Goal: Task Accomplishment & Management: Use online tool/utility

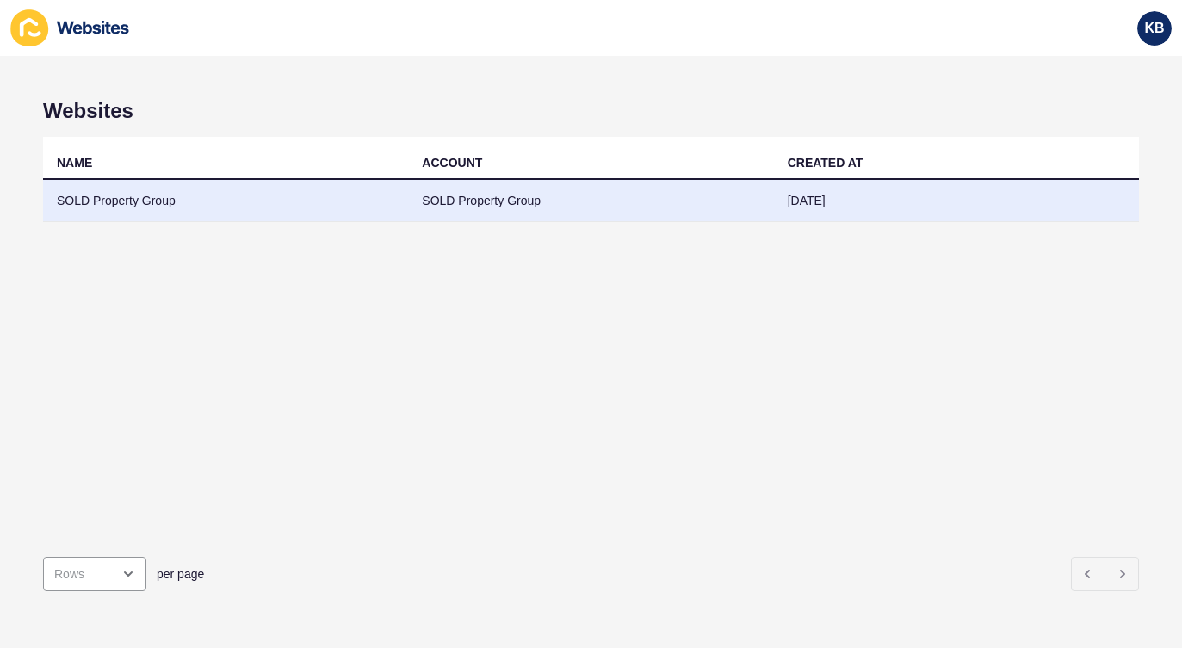
click at [485, 204] on td "SOLD Property Group" at bounding box center [590, 201] width 365 height 42
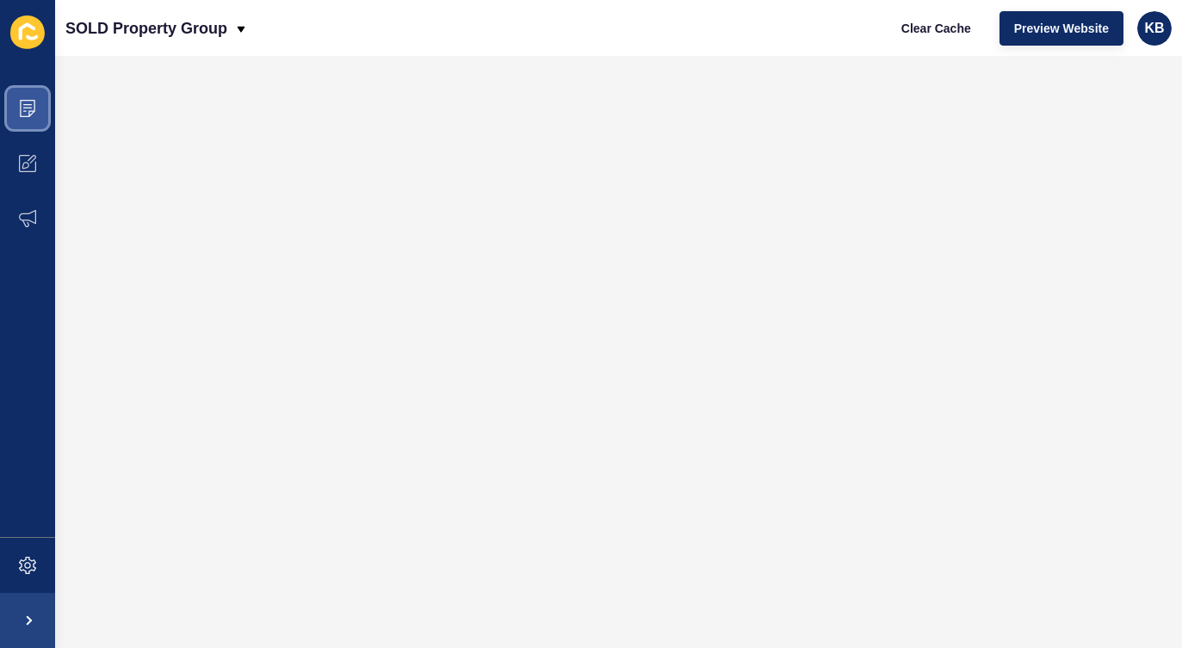
click at [39, 111] on span at bounding box center [27, 108] width 55 height 55
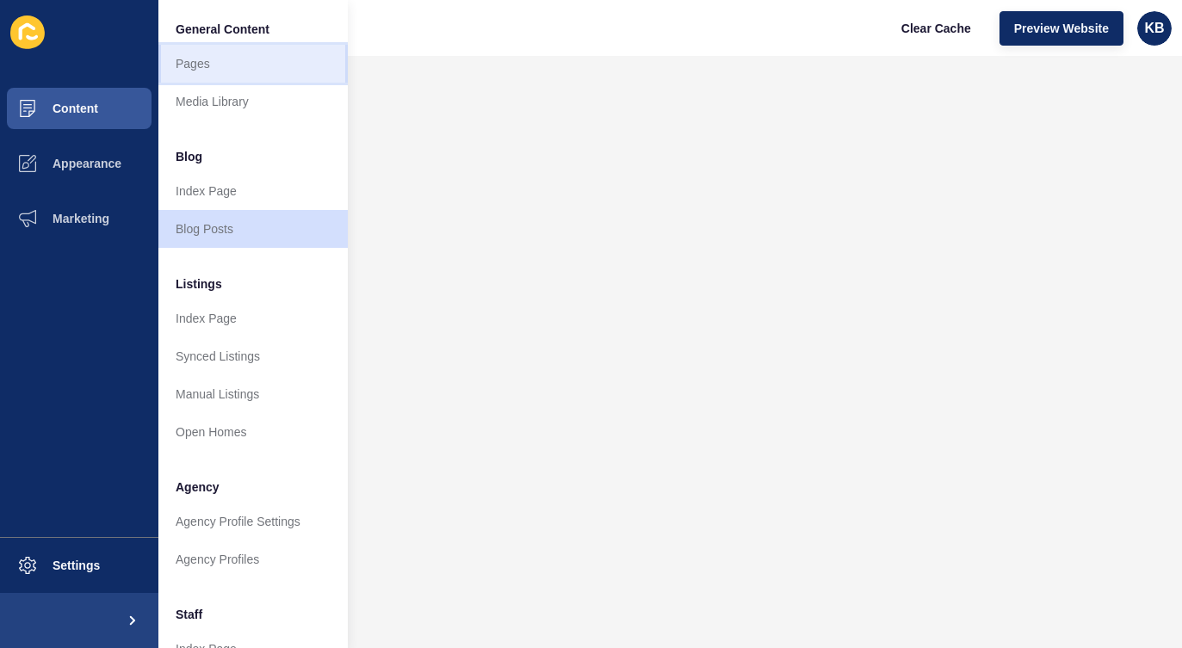
click at [225, 65] on link "Pages" at bounding box center [252, 64] width 189 height 38
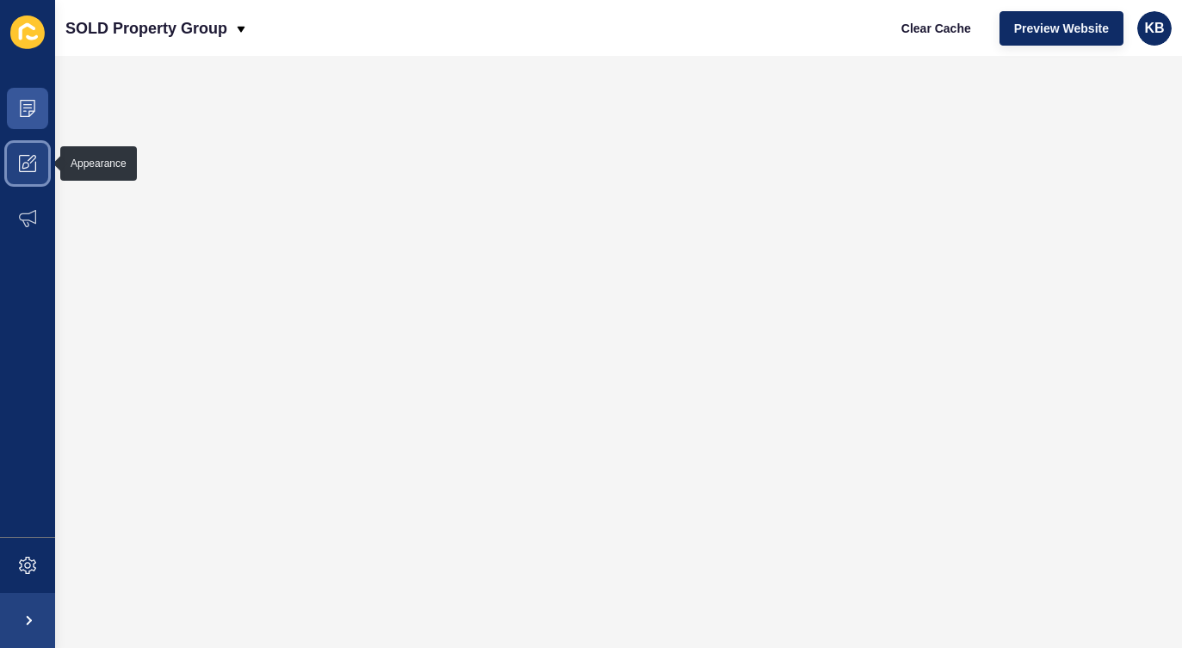
click at [36, 157] on span at bounding box center [27, 163] width 55 height 55
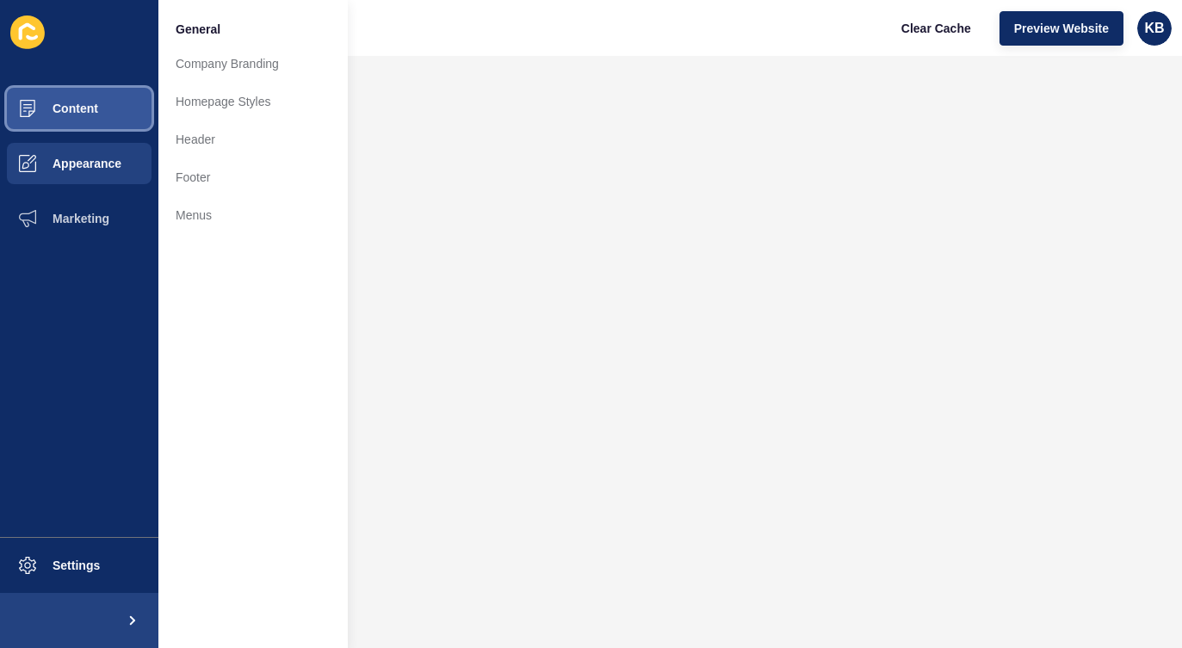
click at [92, 95] on button "Content" at bounding box center [79, 108] width 158 height 55
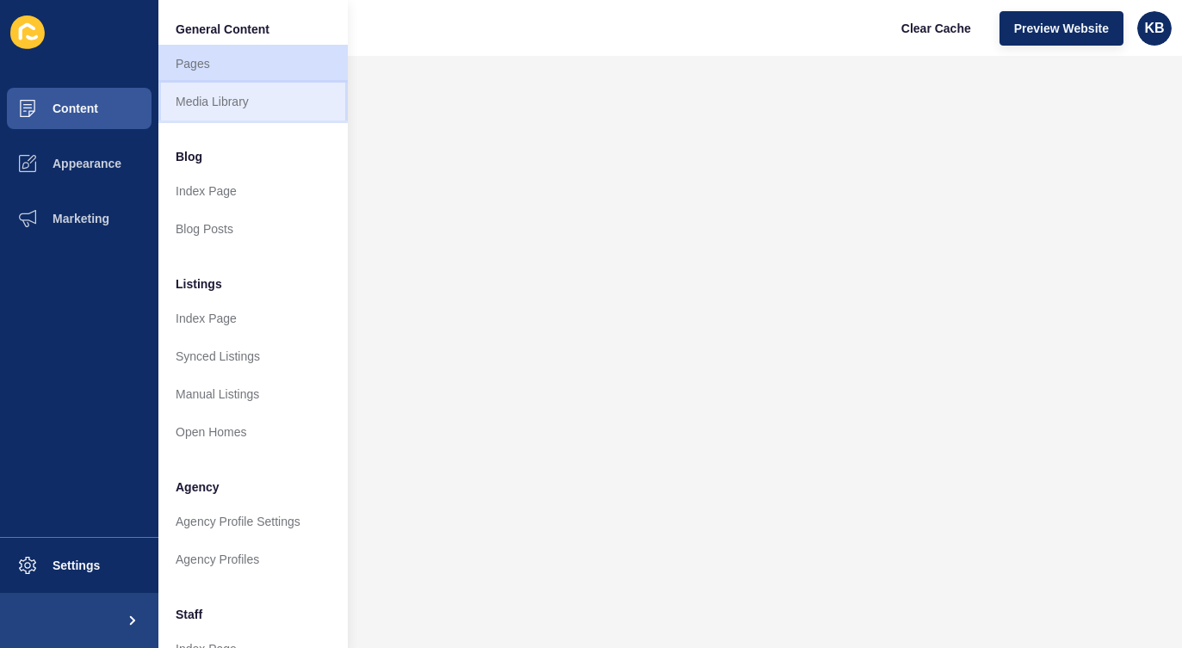
click at [219, 105] on link "Media Library" at bounding box center [252, 102] width 189 height 38
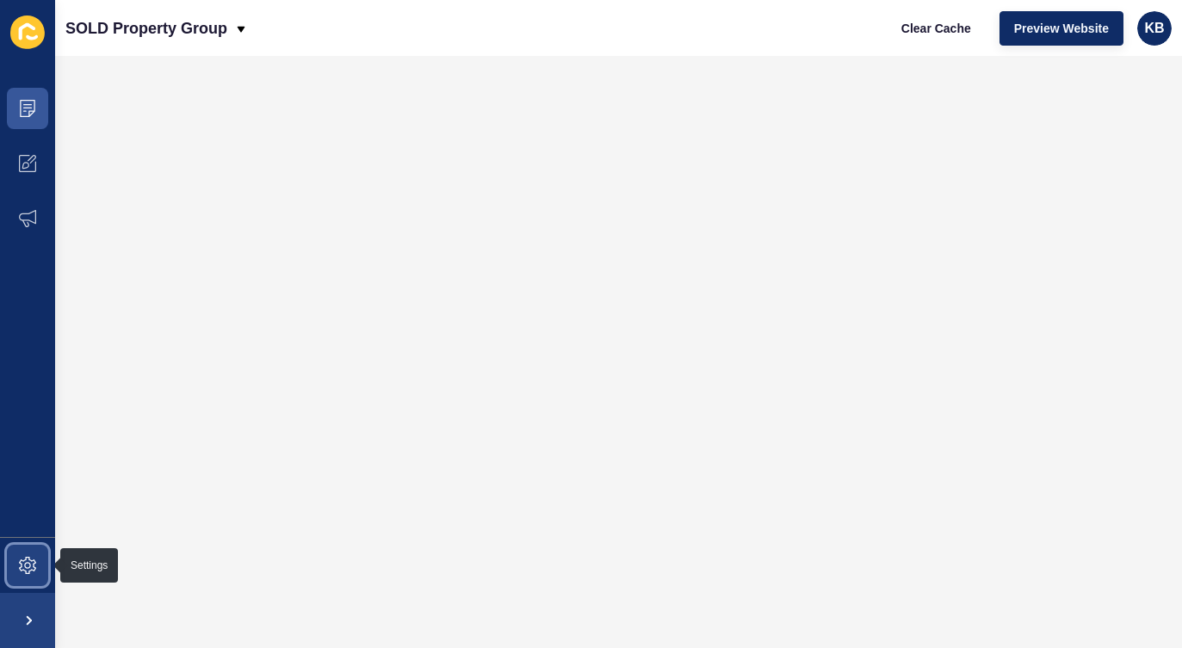
click at [26, 561] on icon at bounding box center [27, 565] width 17 height 17
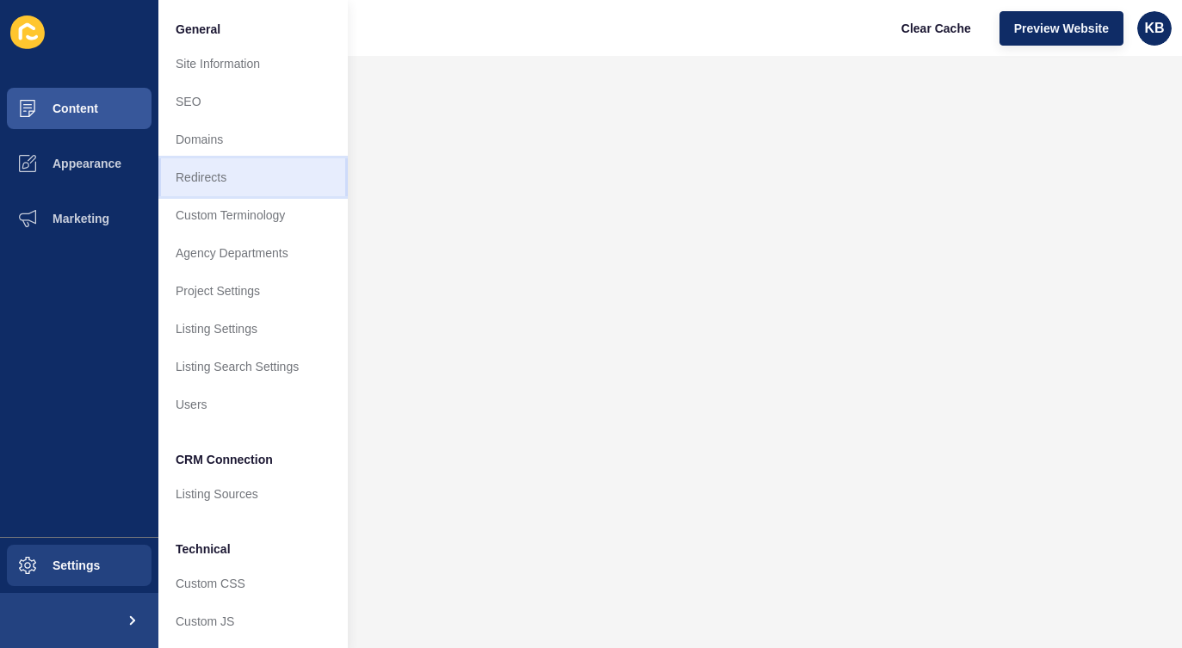
click at [209, 175] on link "Redirects" at bounding box center [252, 177] width 189 height 38
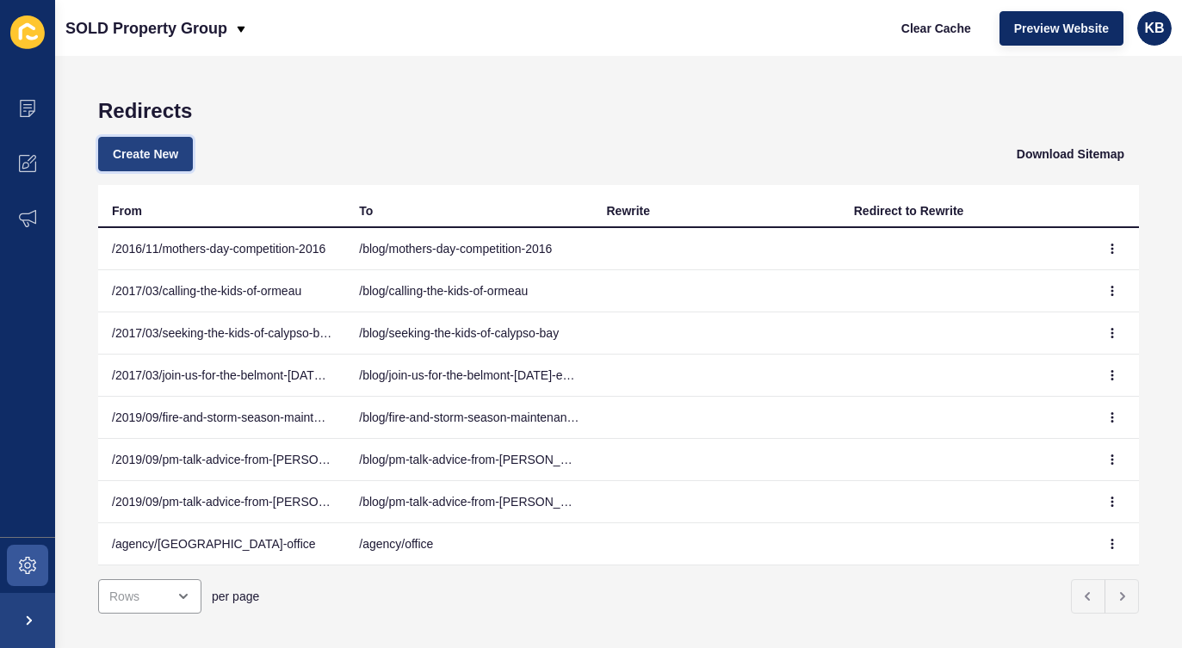
click at [164, 148] on span "Create New" at bounding box center [145, 153] width 65 height 17
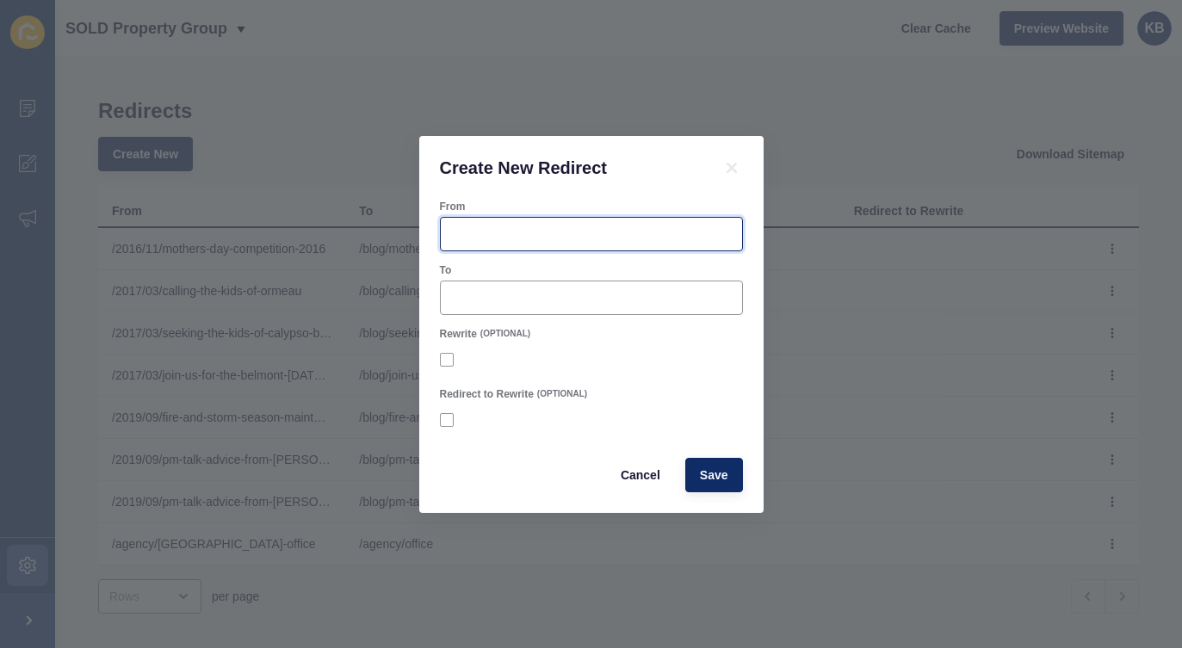
click at [504, 229] on input "From" at bounding box center [591, 233] width 281 height 17
paste input "https://soldpropertygroup.com.au/wp-content/uploads/2016/09/SOLD-Fathers-Day-Ar…"
type input "https://soldpropertygroup.com.au/wp-content/uploads/2016/09/SOLD-Fathers-Day-Ar…"
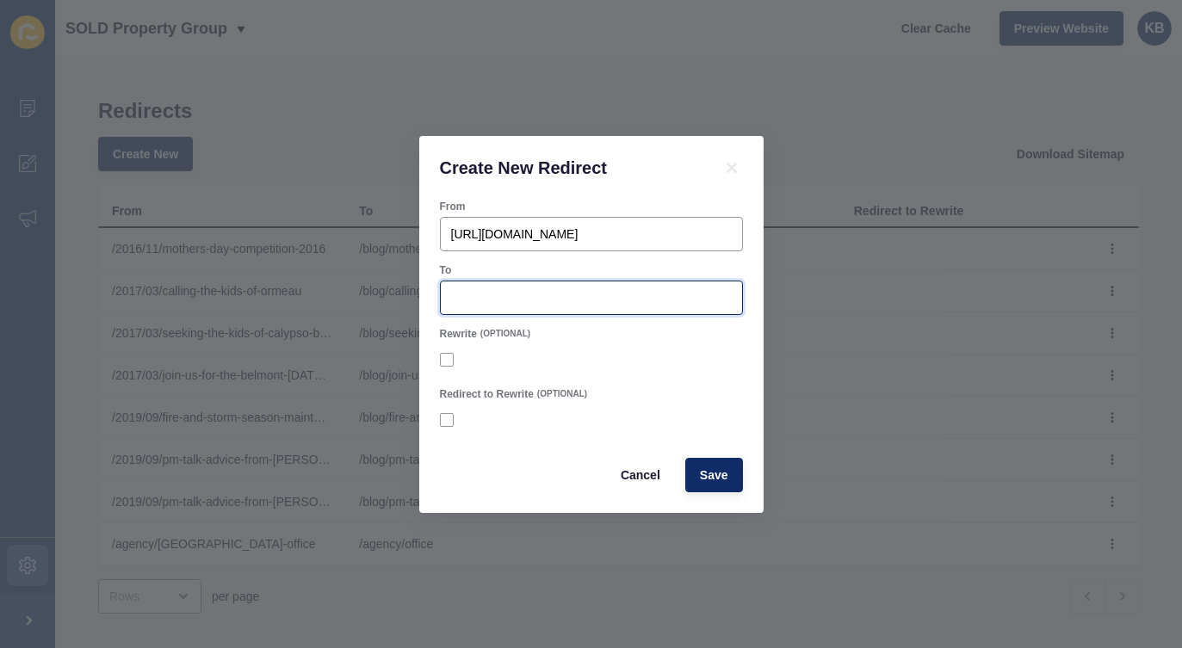
click at [523, 295] on input "To" at bounding box center [591, 297] width 281 height 17
paste input "https://soldpropertygroup.com.au/sold-fathers-day-art-competition-entry"
type input "https://soldpropertygroup.com.au/sold-fathers-day-art-competition-entry"
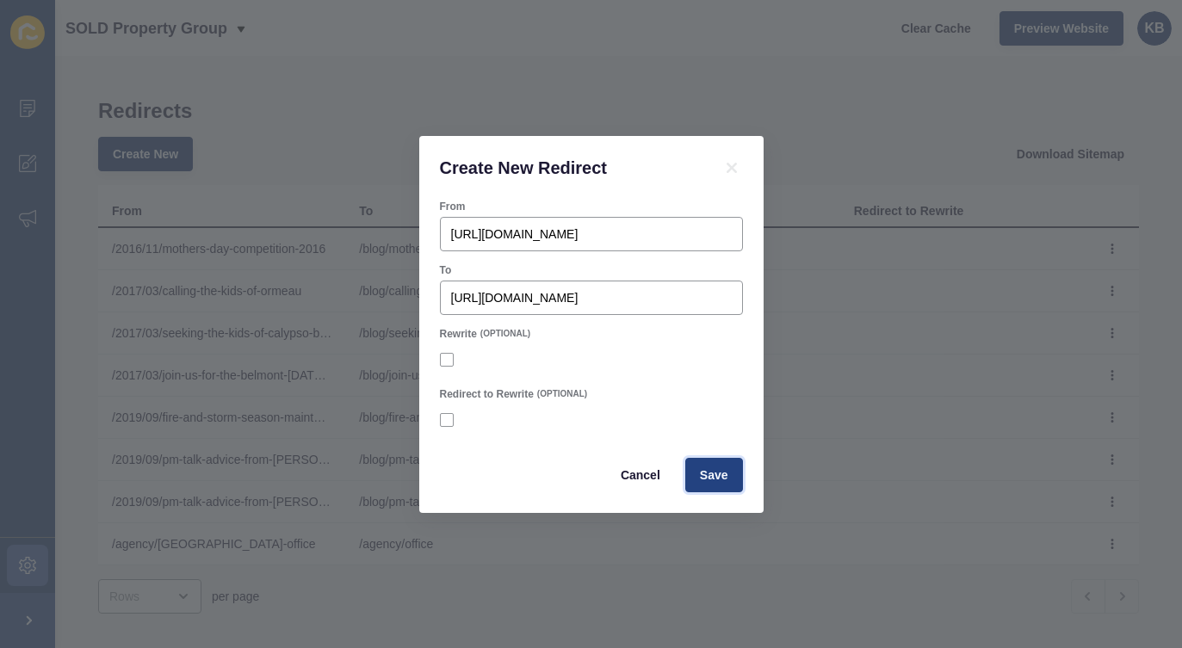
scroll to position [0, 0]
click at [714, 472] on span "Save" at bounding box center [714, 474] width 28 height 17
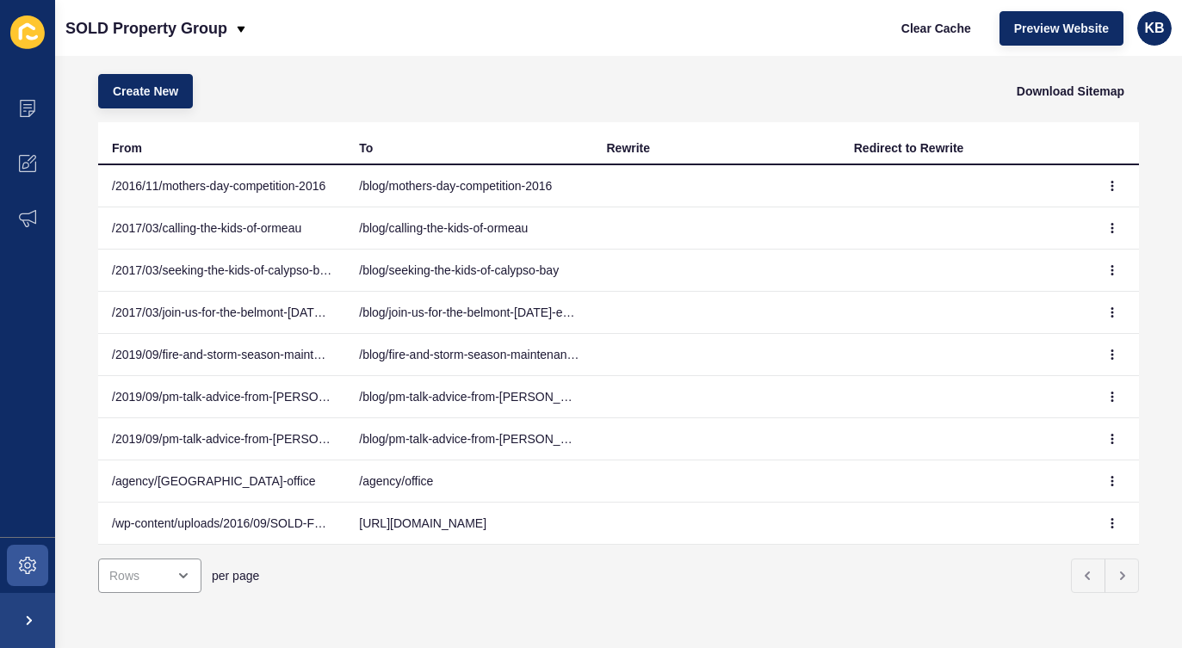
scroll to position [65, 0]
click at [1107, 517] on icon "button" at bounding box center [1112, 521] width 10 height 10
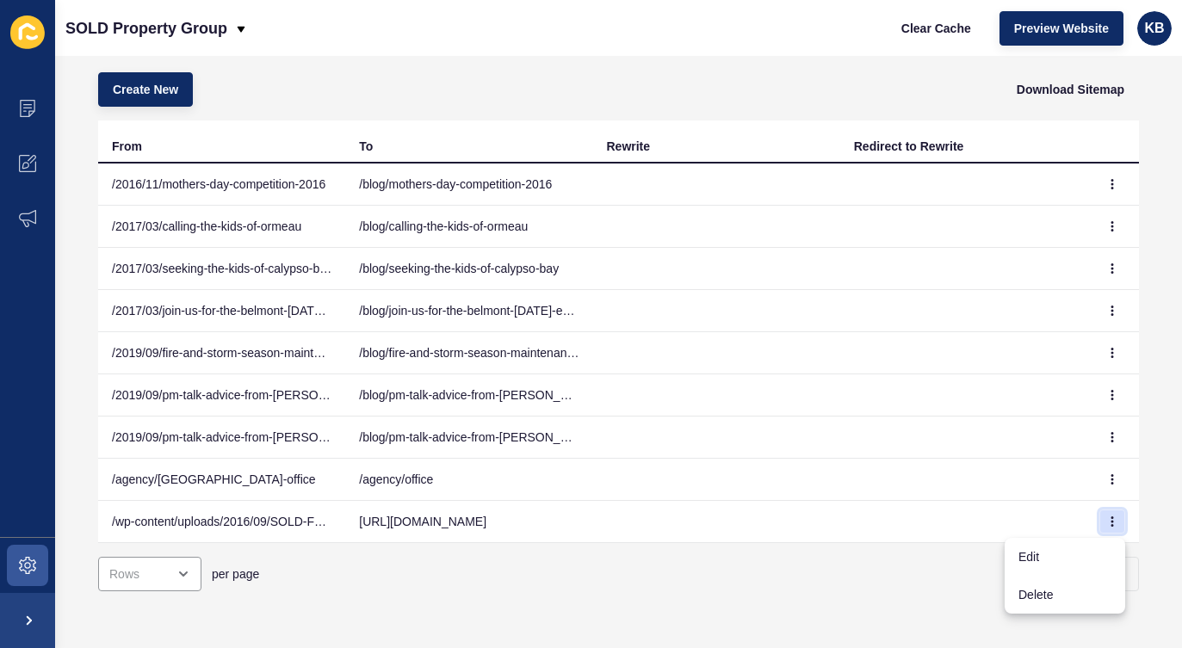
scroll to position [64, 0]
click at [1045, 551] on link "Edit" at bounding box center [1064, 557] width 120 height 38
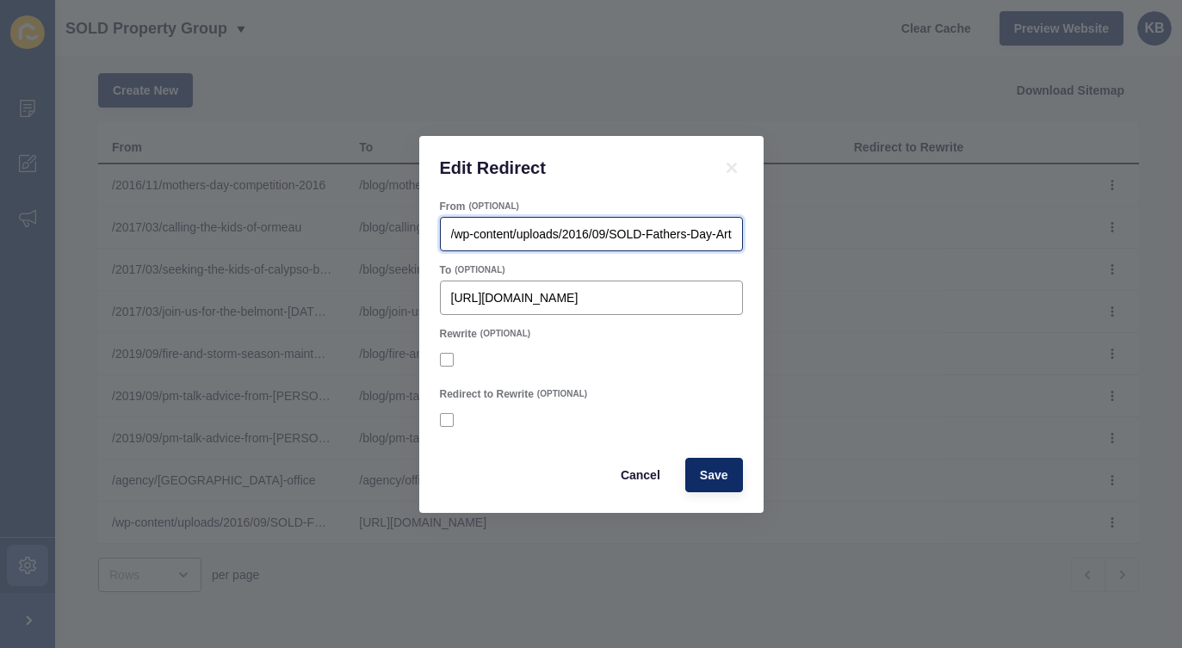
click at [615, 236] on input "/wp-content/uploads/2016/09/SOLD-Fathers-Day-Art-Competition-Entry.pdf" at bounding box center [591, 233] width 281 height 17
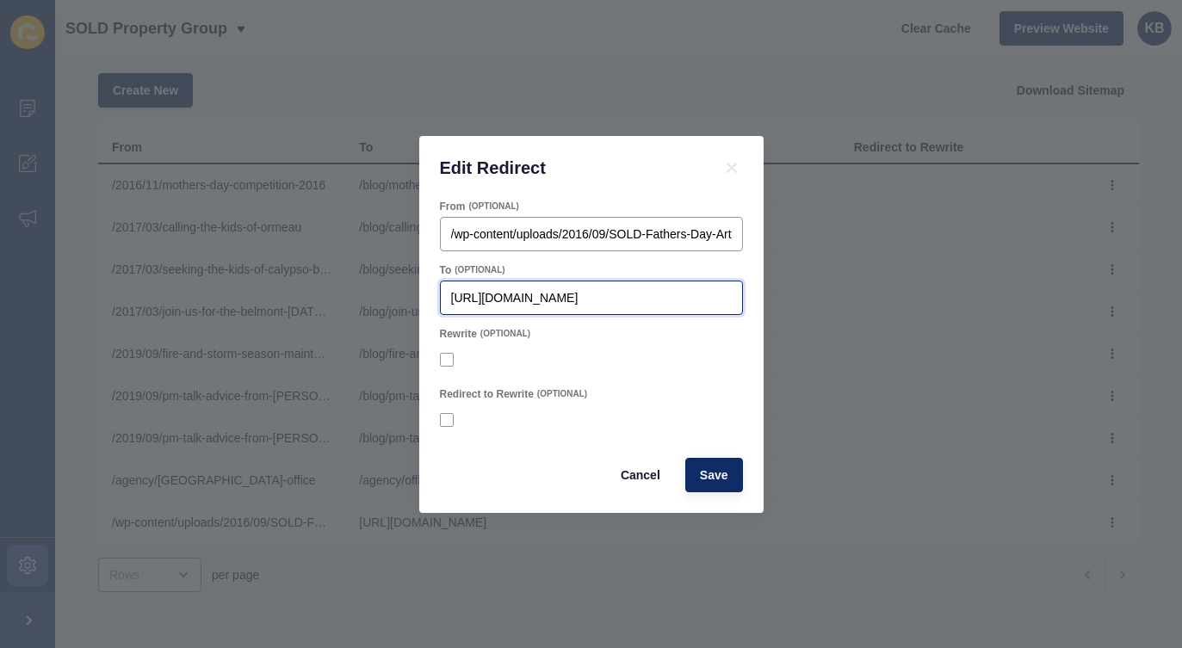
click at [606, 293] on input "https://soldpropertygroup.com.au/sold-fathers-day-art-competition-entry" at bounding box center [591, 297] width 281 height 17
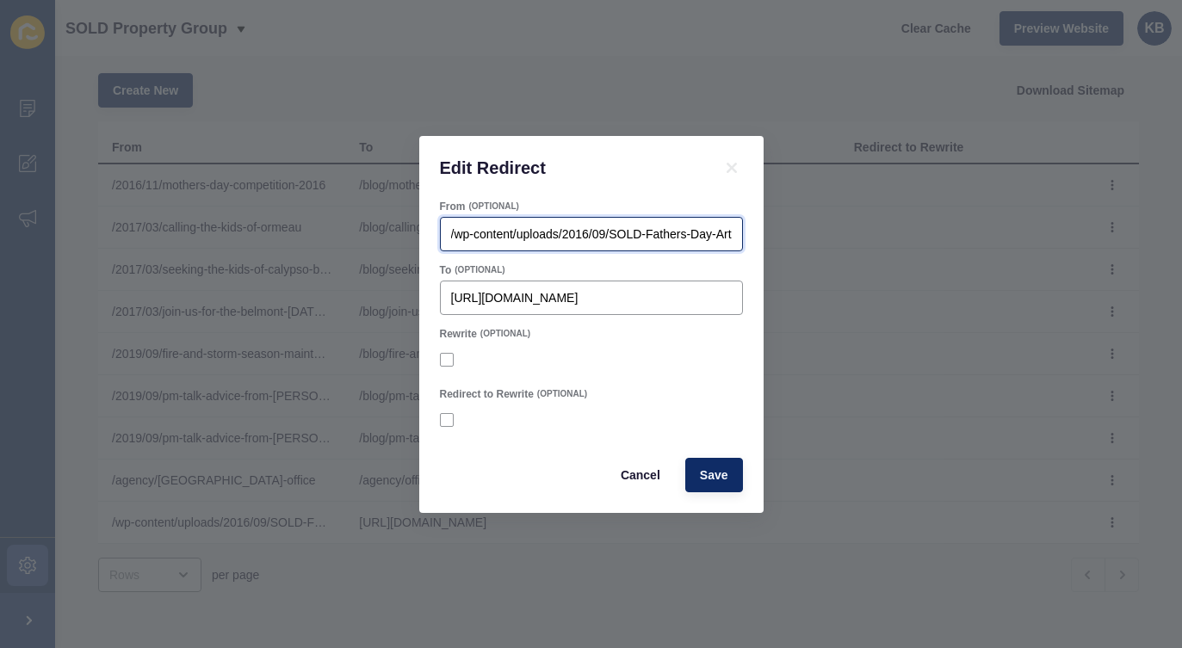
click at [672, 236] on input "/wp-content/uploads/2016/09/SOLD-Fathers-Day-Art-Competition-Entry.pdf" at bounding box center [591, 233] width 281 height 17
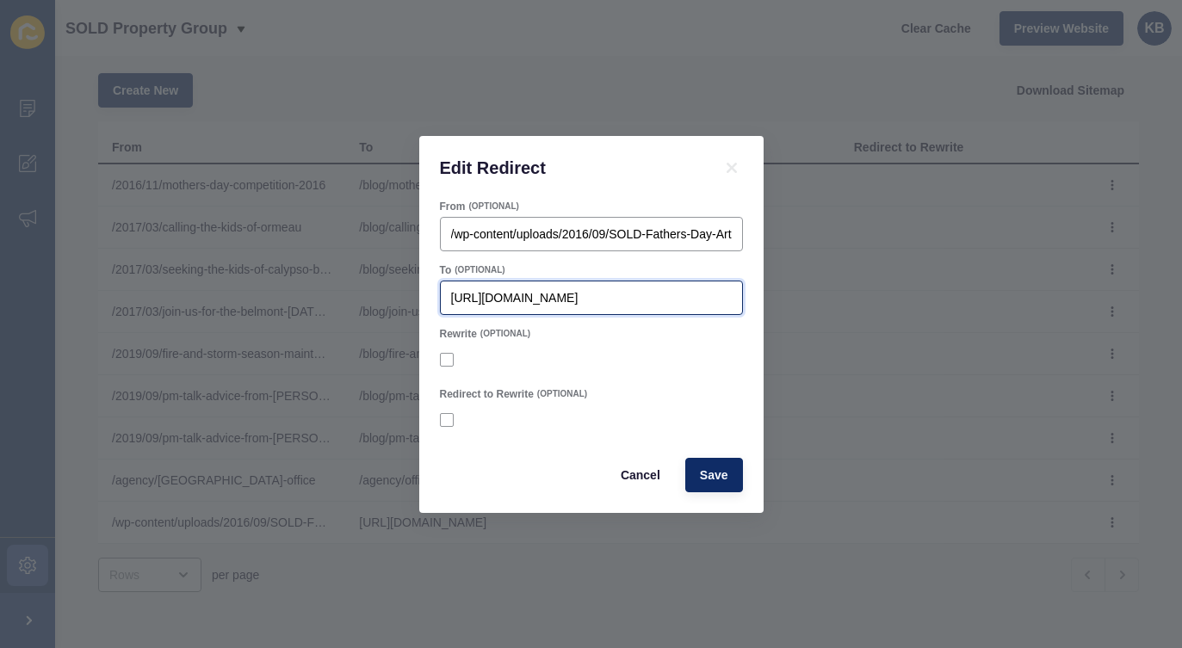
click at [548, 293] on input "https://soldpropertygroup.com.au/sold-fathers-day-art-competition-entry" at bounding box center [591, 297] width 281 height 17
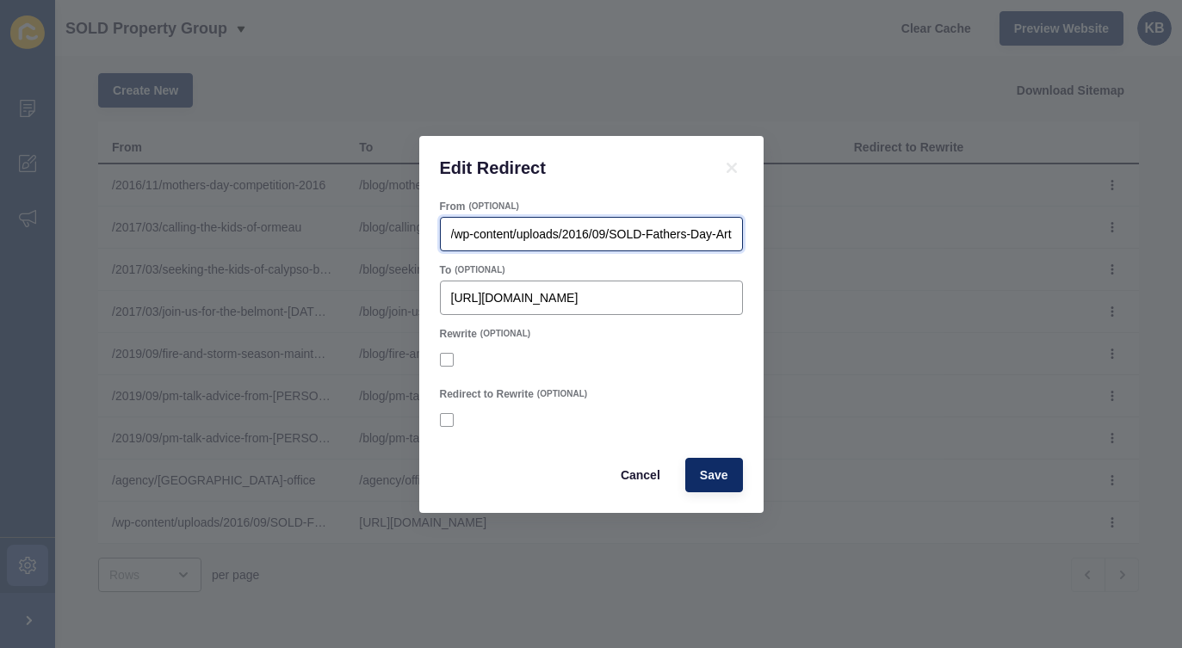
click at [577, 231] on input "/wp-content/uploads/2016/09/SOLD-Fathers-Day-Art-Competition-Entry.pdf" at bounding box center [591, 233] width 281 height 17
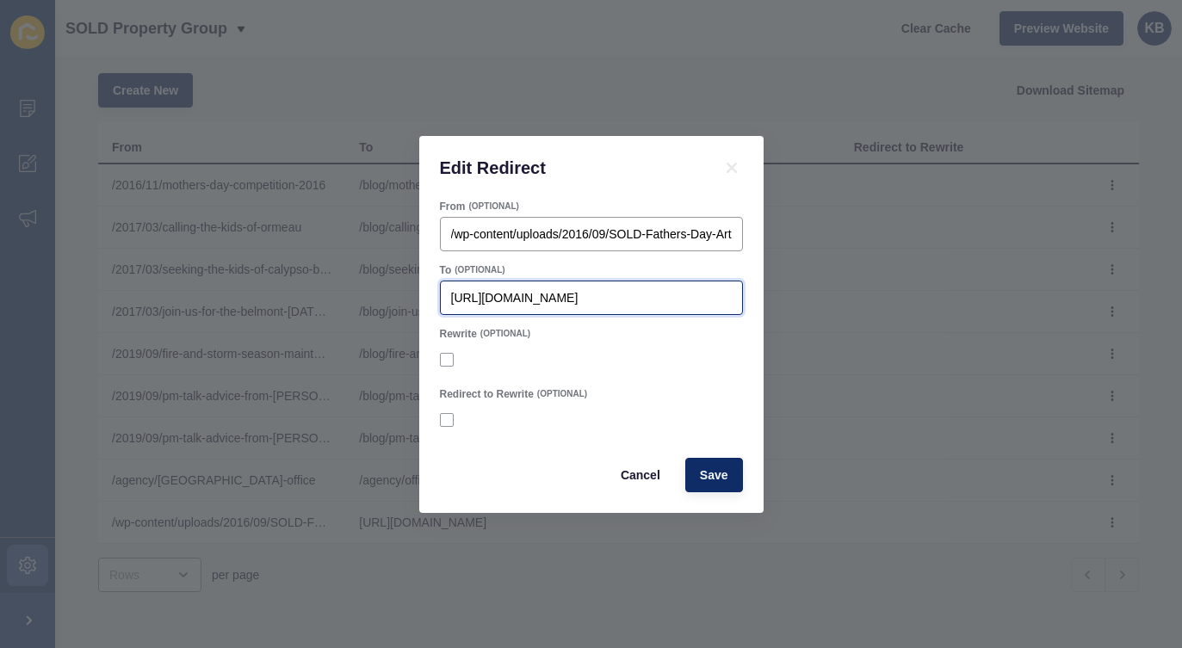
click at [558, 292] on input "https://soldpropertygroup.com.au/sold-fathers-day-art-competition-entry" at bounding box center [591, 297] width 281 height 17
paste input "https://app-spoke-sites-au.s3.amazonaws.com/uploads/sites/617/2025/09/SOLD-Fath…"
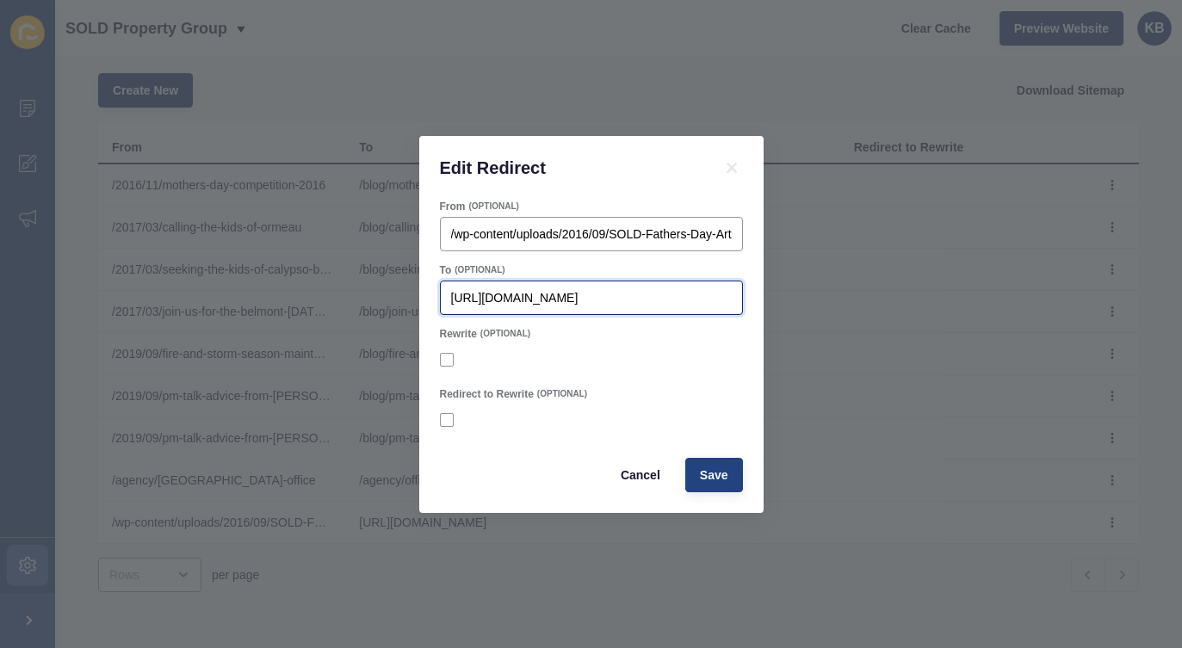
type input "https://app-spoke-sites-au.s3.amazonaws.com/uploads/sites/617/2025/09/SOLD-Fath…"
click at [713, 472] on span "Save" at bounding box center [714, 474] width 28 height 17
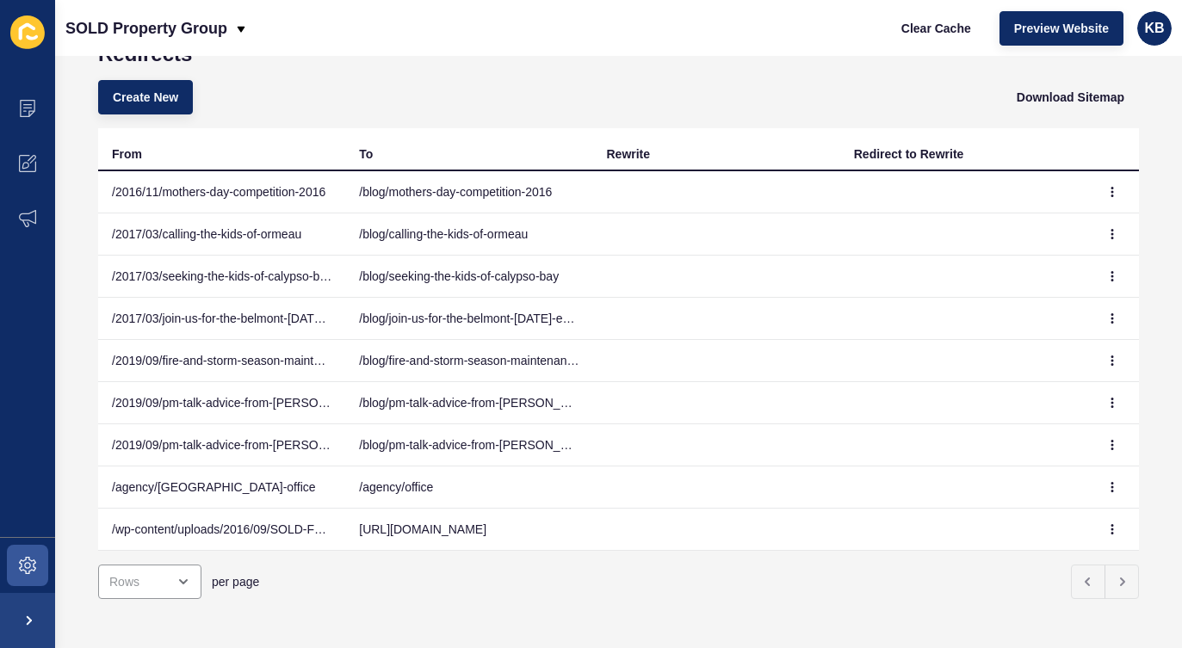
scroll to position [64, 0]
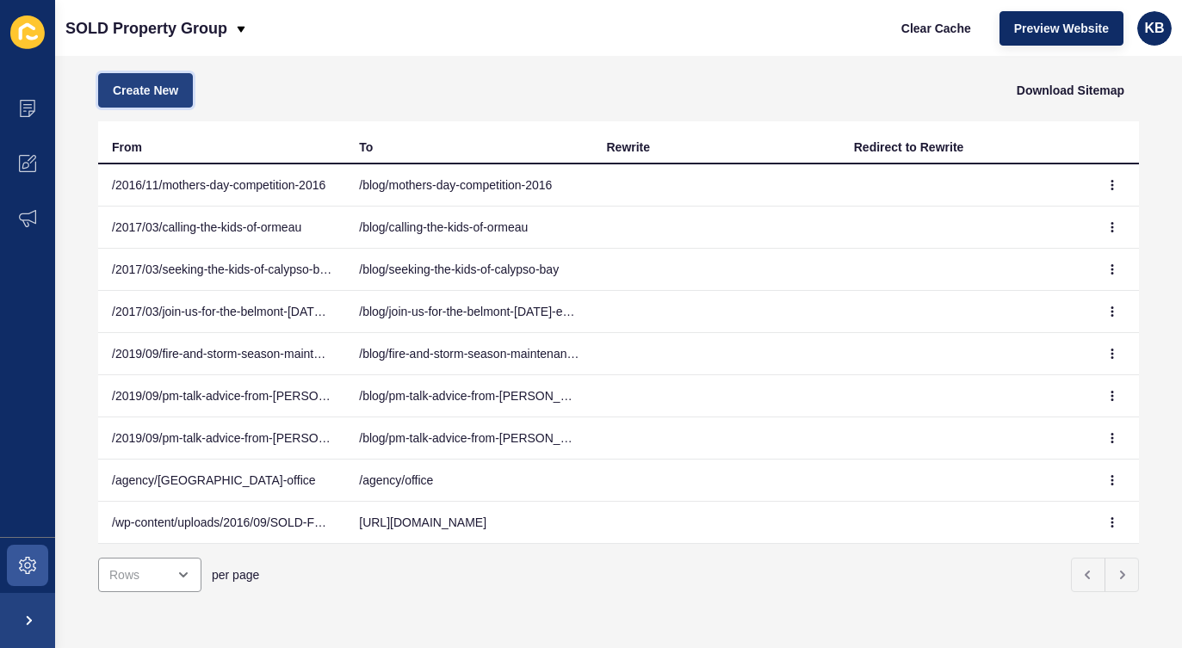
click at [146, 87] on span "Create New" at bounding box center [145, 90] width 65 height 17
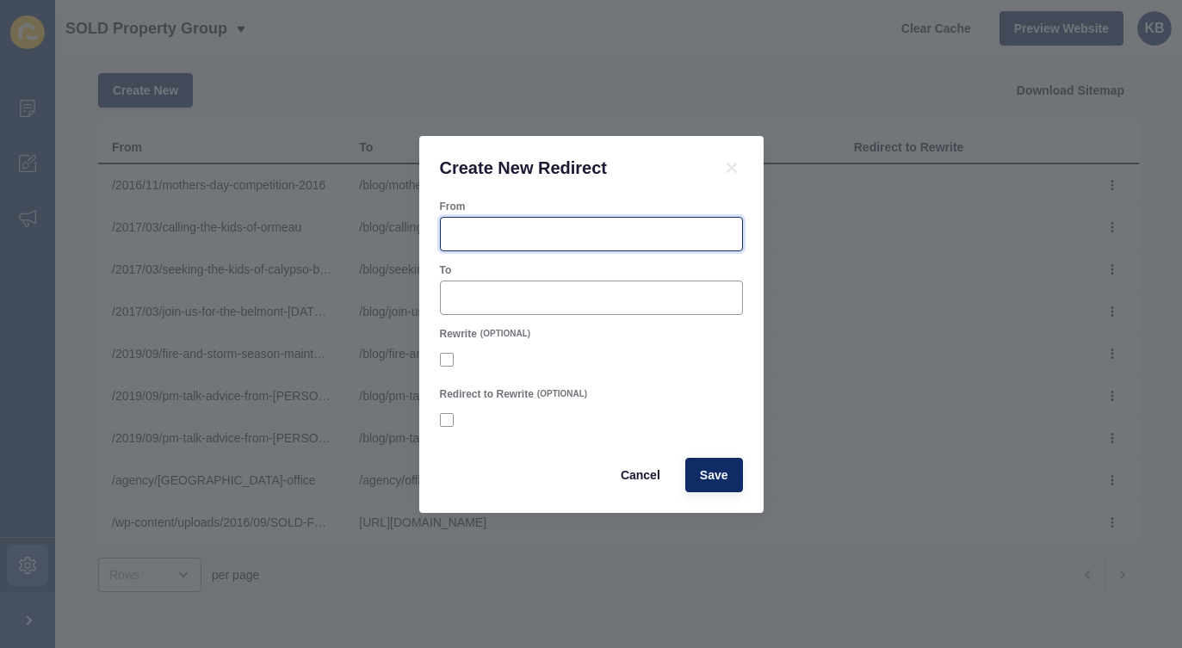
click at [510, 234] on input "From" at bounding box center [591, 233] width 281 height 17
click at [453, 233] on input "tinyurl.com/sold-fathers-day" at bounding box center [591, 233] width 281 height 17
type input "www.tinyurl.com/sold-fathers-day"
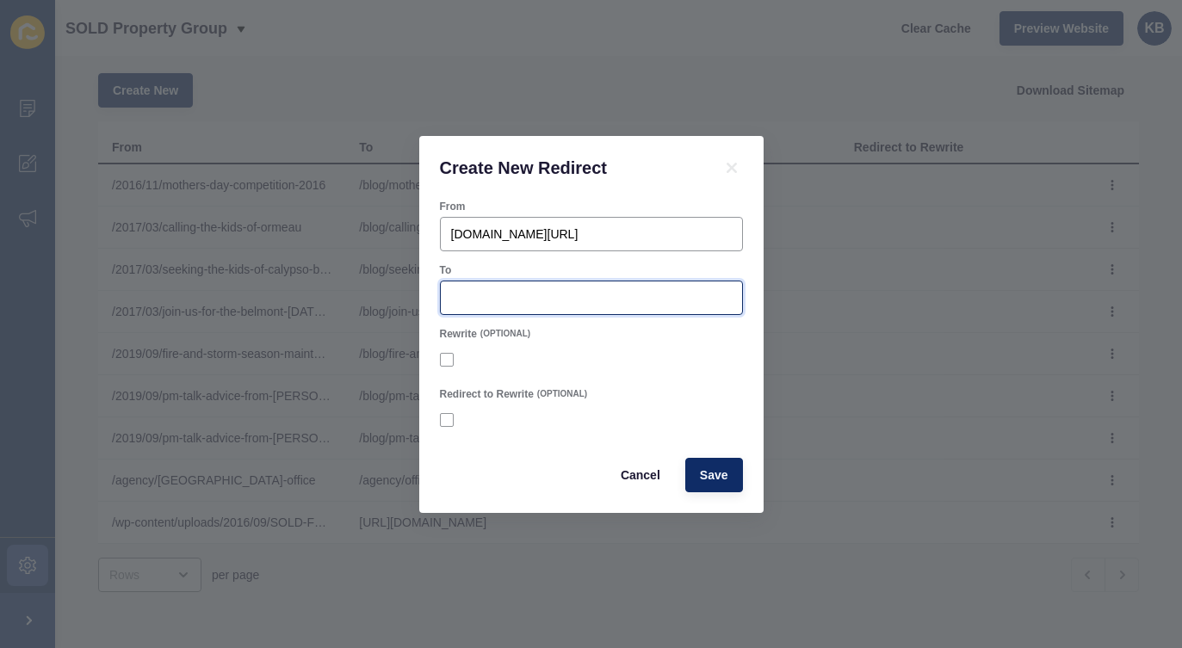
click at [502, 290] on input "To" at bounding box center [591, 297] width 281 height 17
paste input "https://app-spoke-sites-au.s3.amazonaws.com/uploads/sites/617/2025/09/SOLD-Fath…"
type input "https://app-spoke-sites-au.s3.amazonaws.com/uploads/sites/617/2025/09/SOLD-Fath…"
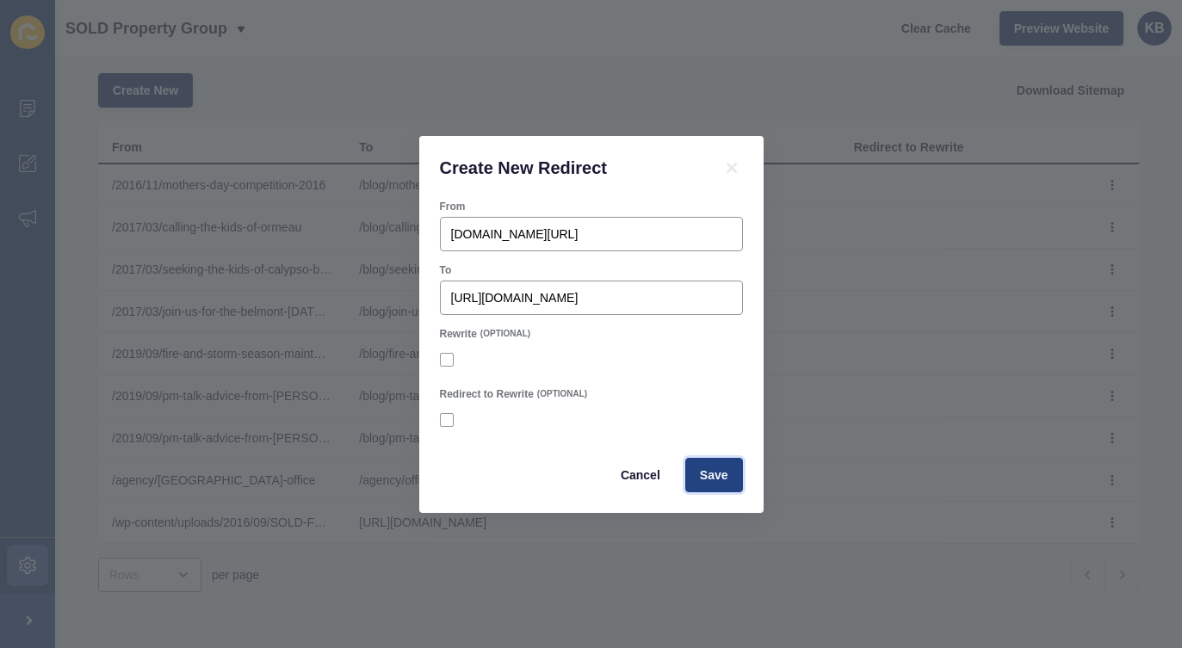
scroll to position [0, 0]
click at [715, 478] on span "Save" at bounding box center [714, 474] width 28 height 17
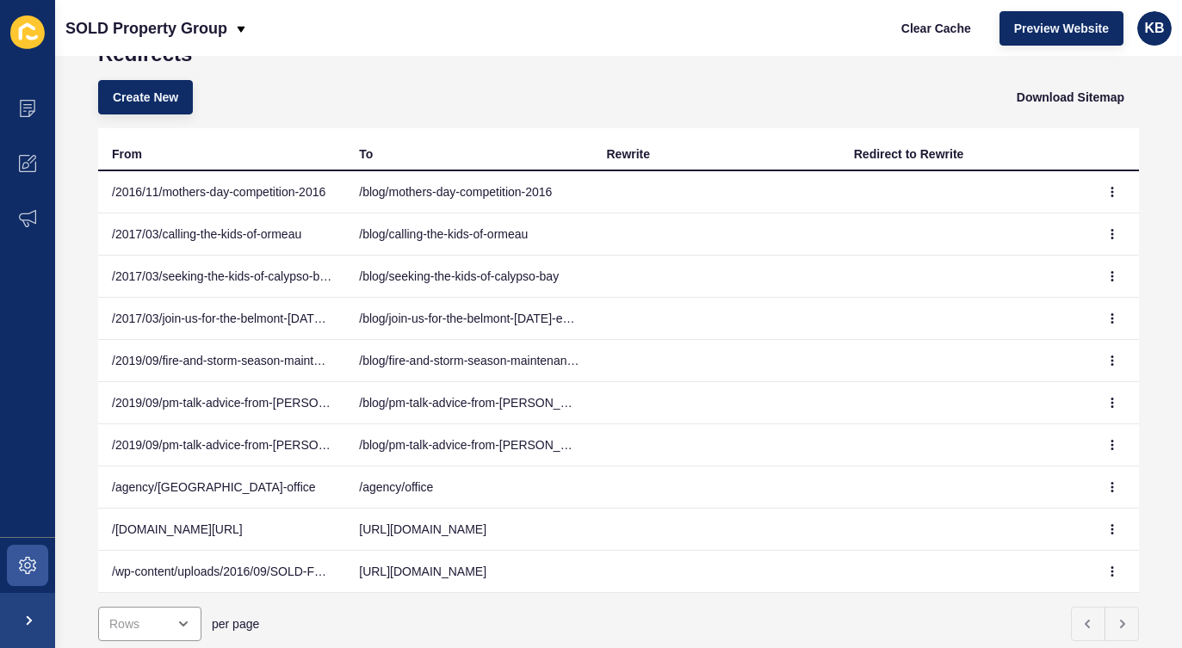
scroll to position [64, 0]
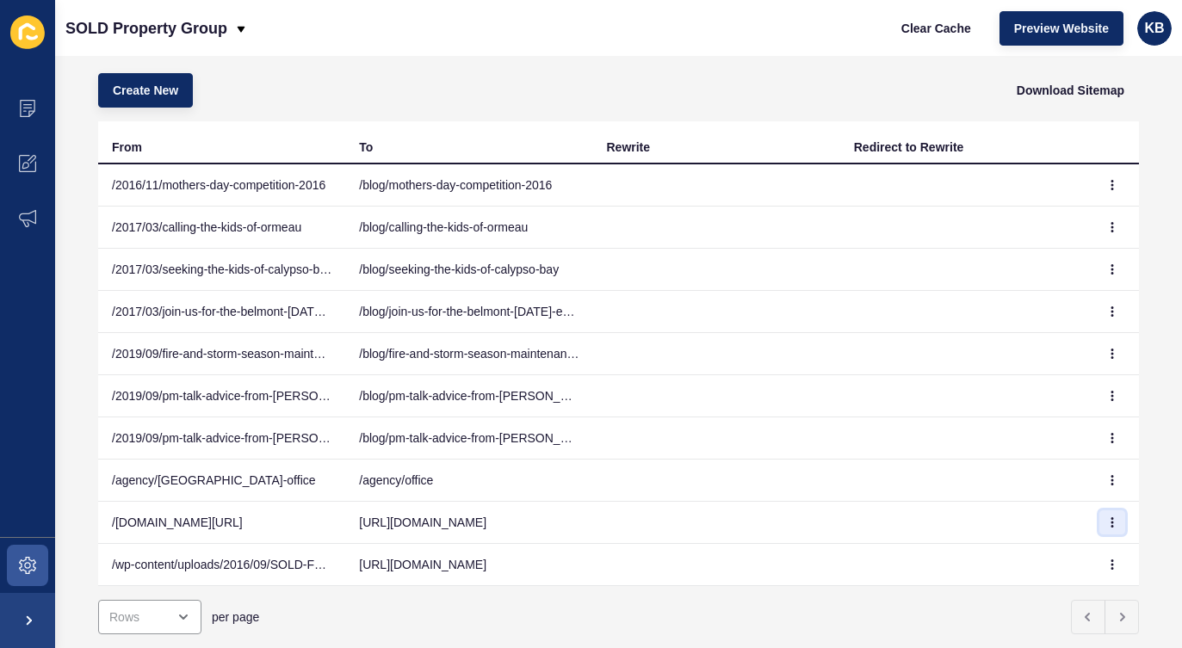
click at [1112, 518] on icon "button" at bounding box center [1112, 522] width 1 height 9
click at [1043, 549] on link "Edit" at bounding box center [1064, 557] width 120 height 38
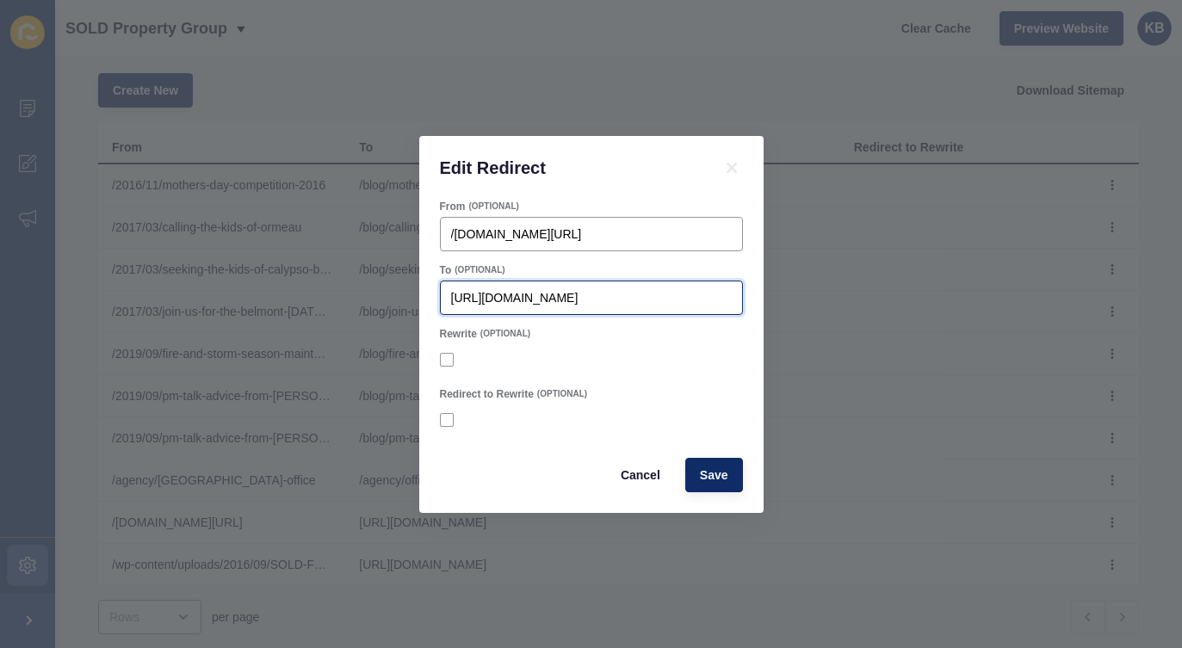
click at [603, 295] on input "https://app-spoke-sites-au.s3.amazonaws.com/uploads/sites/617/2025/09/SOLD-Fath…" at bounding box center [591, 297] width 281 height 17
click at [712, 473] on span "Save" at bounding box center [714, 474] width 28 height 17
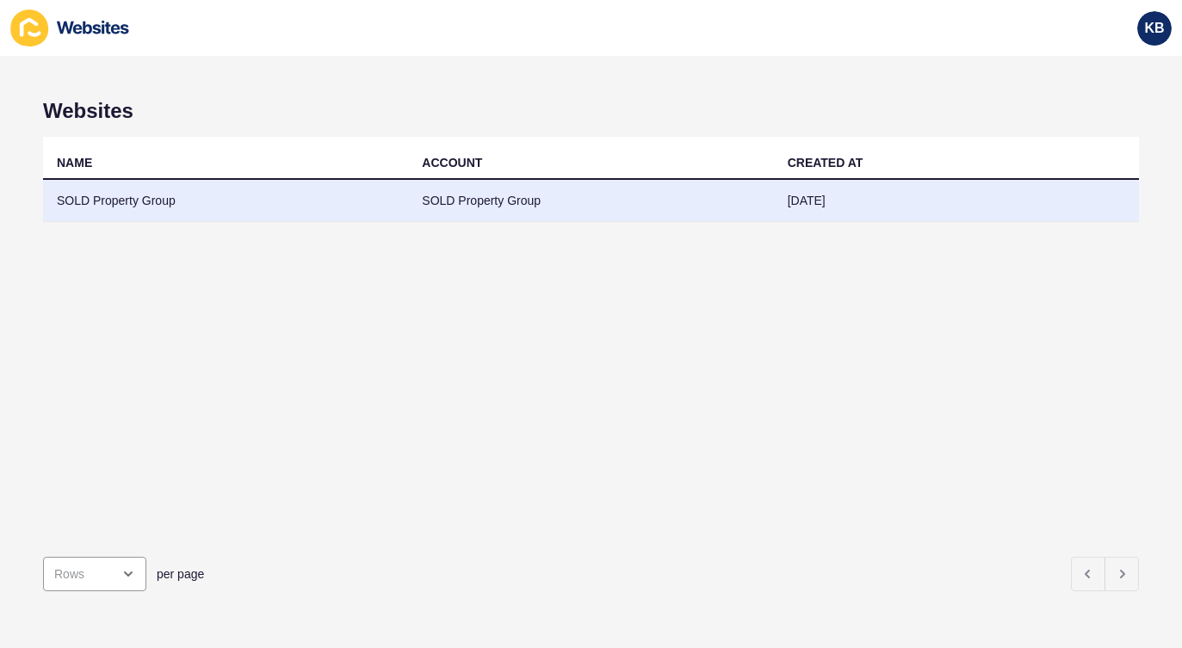
click at [102, 201] on td "SOLD Property Group" at bounding box center [225, 201] width 365 height 42
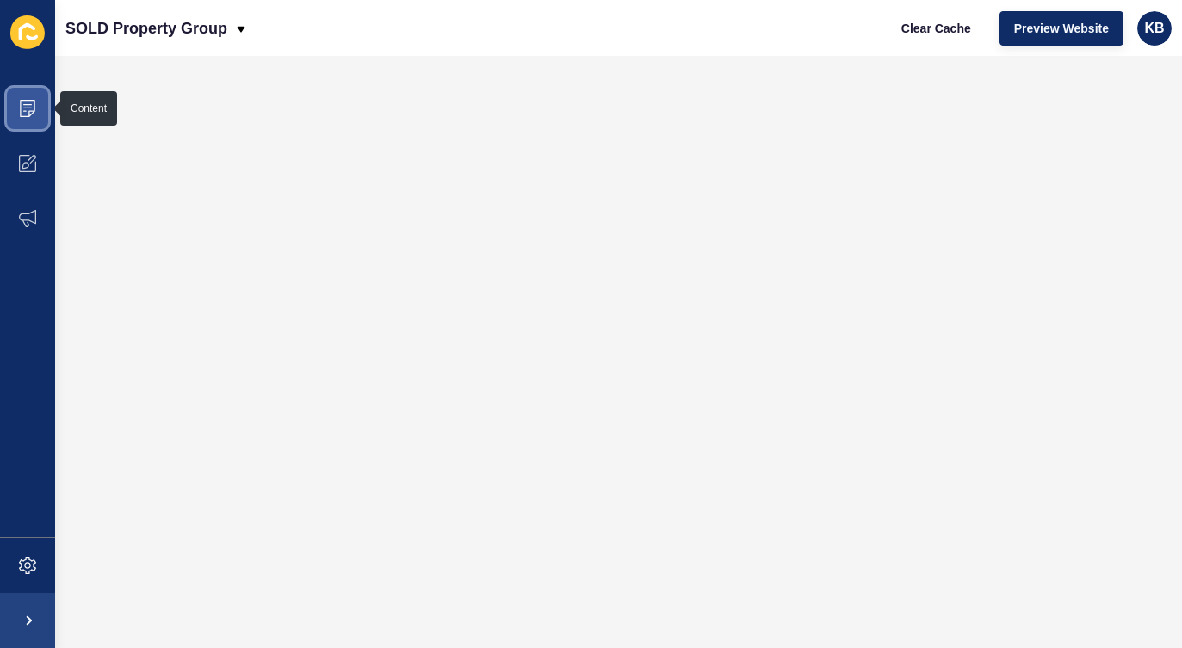
click at [41, 118] on span at bounding box center [27, 108] width 55 height 55
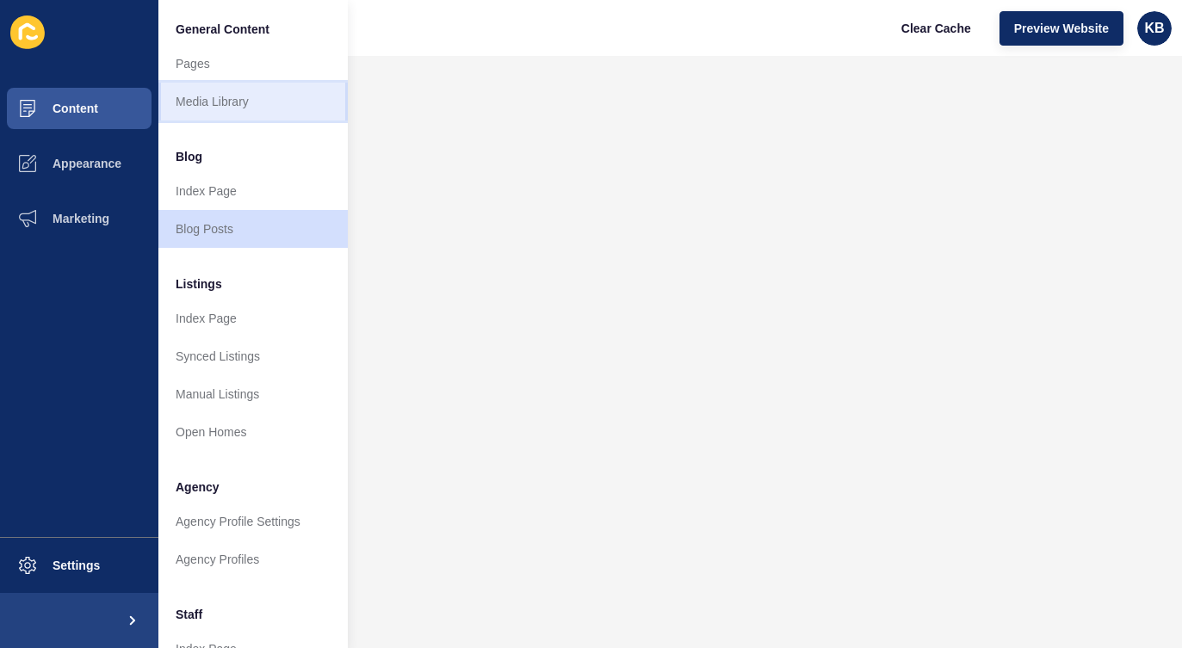
click at [211, 107] on link "Media Library" at bounding box center [252, 102] width 189 height 38
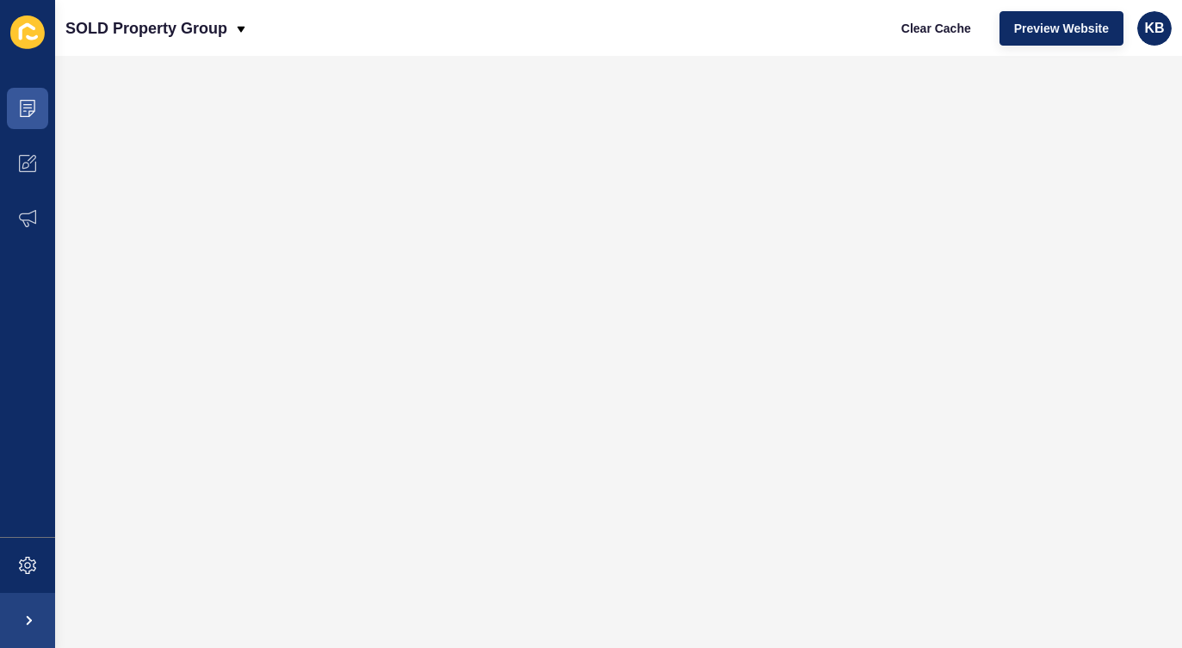
click at [441, 52] on div "SOLD Property Group Clear Cache Preview Website KB" at bounding box center [618, 28] width 1126 height 56
click at [930, 28] on span "Clear Cache" at bounding box center [936, 28] width 70 height 17
